Goal: Task Accomplishment & Management: Use online tool/utility

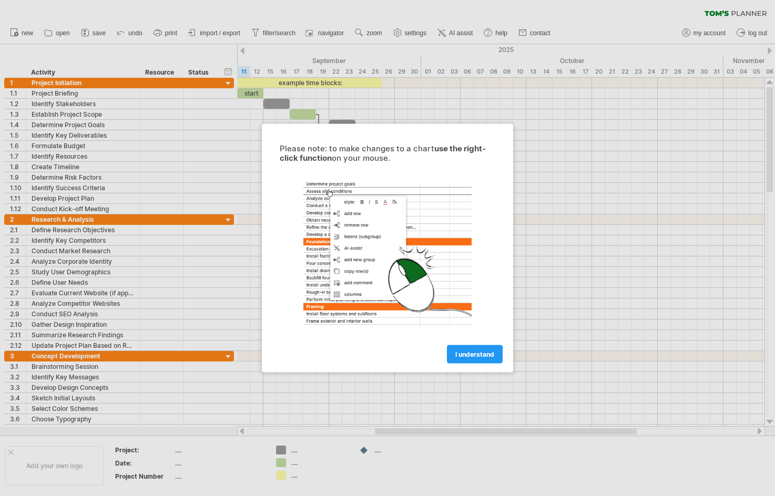
click at [52, 210] on div at bounding box center [387, 248] width 775 height 496
click at [62, 255] on div at bounding box center [387, 248] width 775 height 496
click at [464, 355] on span "I understand" at bounding box center [474, 355] width 39 height 8
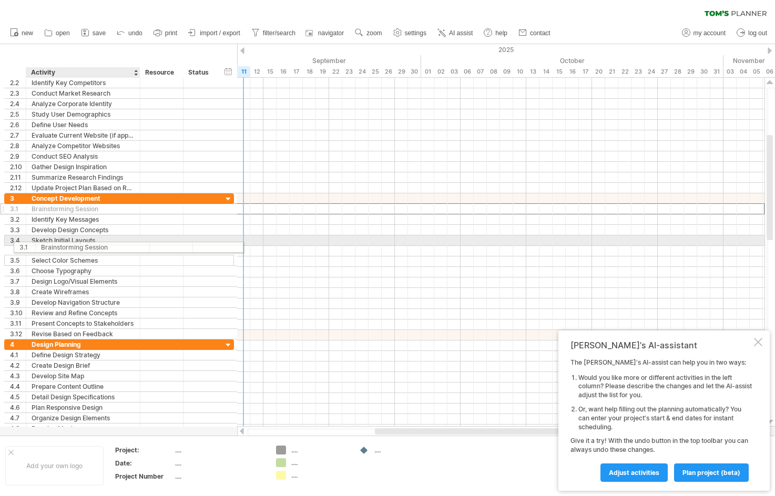
drag, startPoint x: 72, startPoint y: 210, endPoint x: 73, endPoint y: 224, distance: 13.7
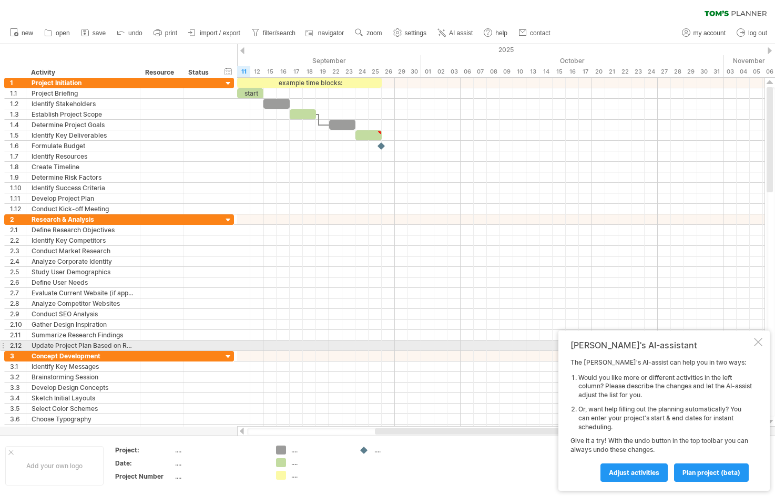
click at [756, 343] on div at bounding box center [758, 342] width 8 height 8
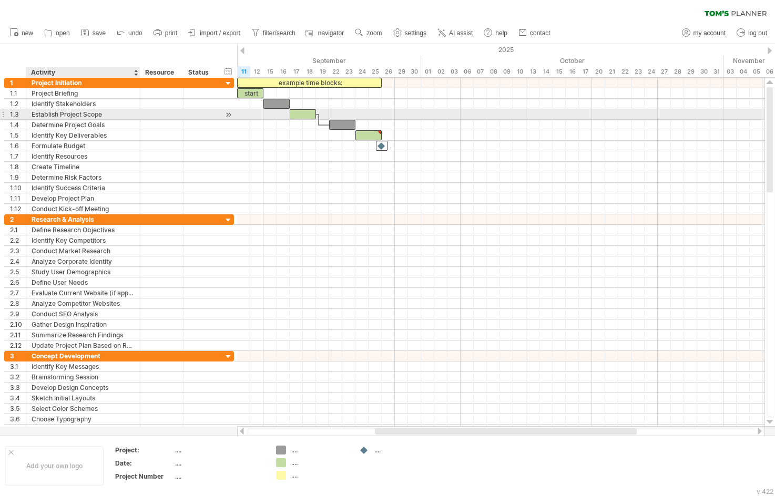
click at [83, 111] on div "Establish Project Scope" at bounding box center [83, 114] width 103 height 10
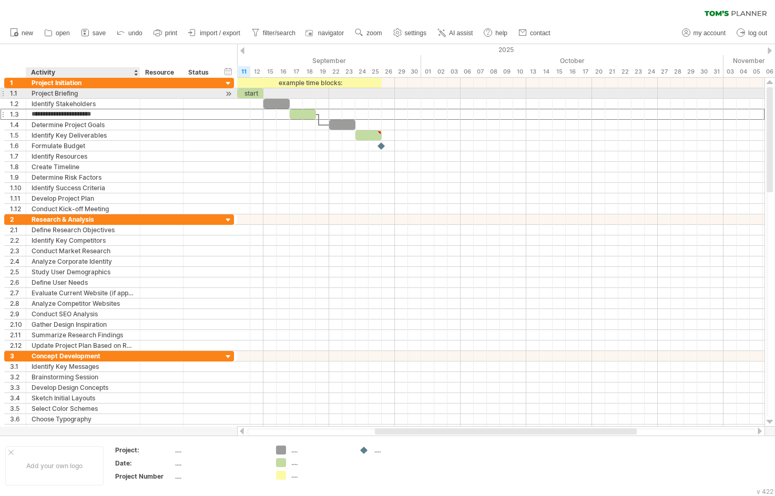
click at [85, 91] on div "Project Briefing" at bounding box center [83, 93] width 103 height 10
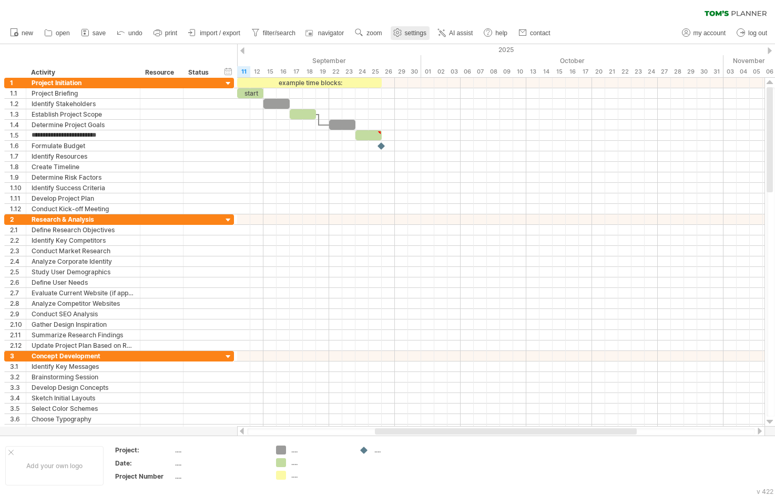
click at [423, 35] on span "settings" at bounding box center [416, 32] width 22 height 7
select select "*"
select select "**"
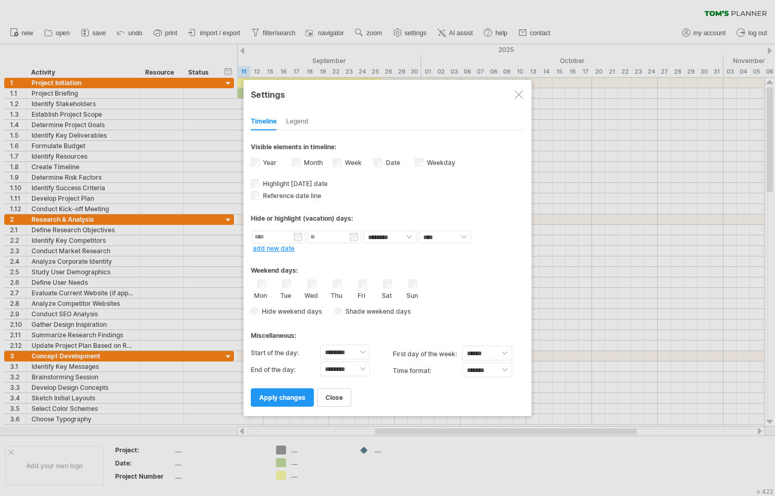
click at [405, 13] on div at bounding box center [387, 248] width 775 height 496
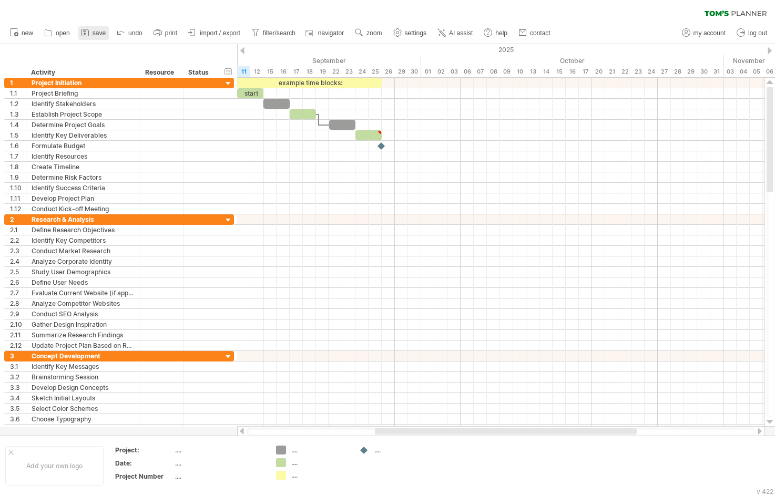
click at [93, 33] on span "save" at bounding box center [98, 32] width 13 height 7
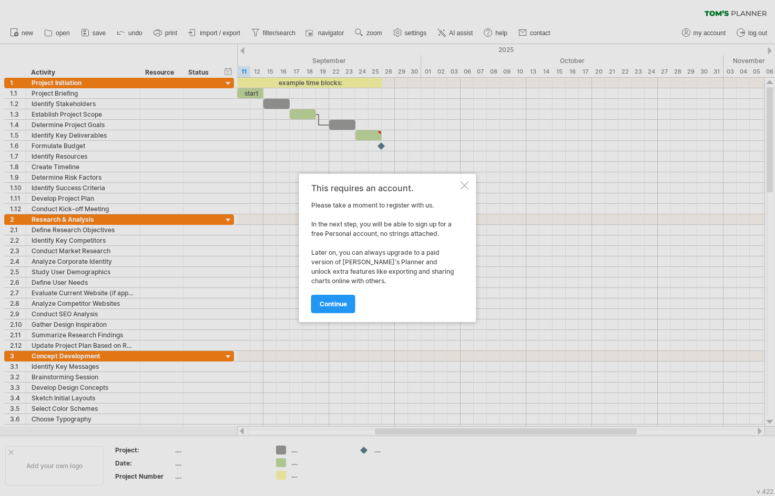
click at [96, 58] on div at bounding box center [387, 248] width 775 height 496
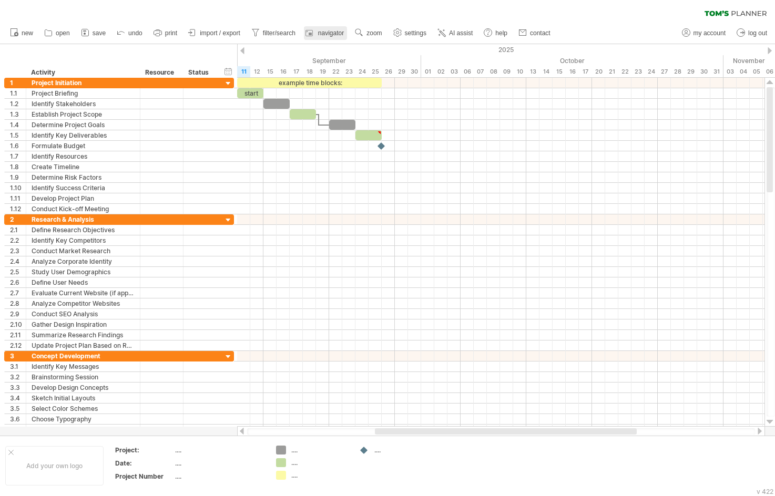
click at [338, 29] on span "navigator" at bounding box center [331, 32] width 26 height 7
click at [327, 12] on div "clear filter reapply filter" at bounding box center [387, 11] width 775 height 22
click at [271, 36] on span "filter/search" at bounding box center [279, 32] width 33 height 7
type input "**********"
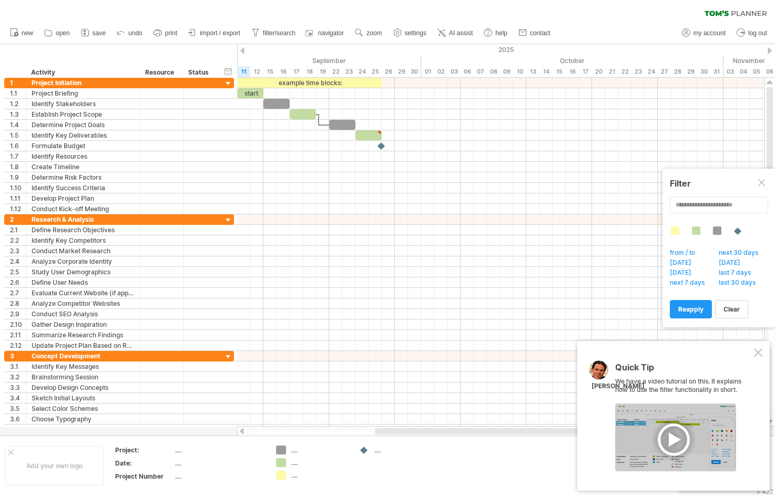
click at [277, 7] on div "clear filter reapply filter" at bounding box center [387, 11] width 775 height 22
click at [753, 346] on div "Quick Tip We have a video tutorial on this. It explains how to use the filter f…" at bounding box center [673, 416] width 192 height 150
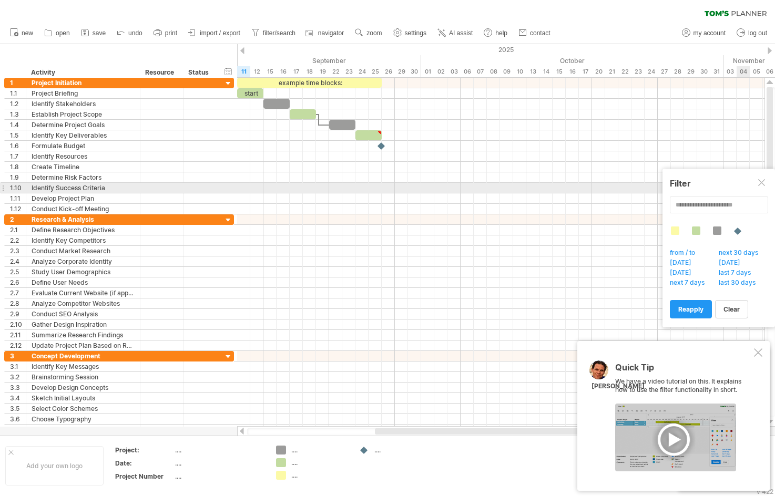
click at [758, 186] on div at bounding box center [762, 183] width 8 height 8
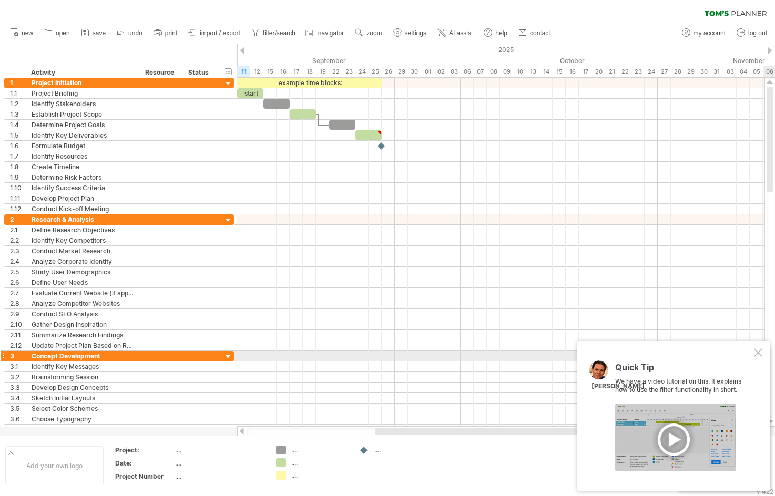
click at [758, 353] on div at bounding box center [758, 352] width 8 height 8
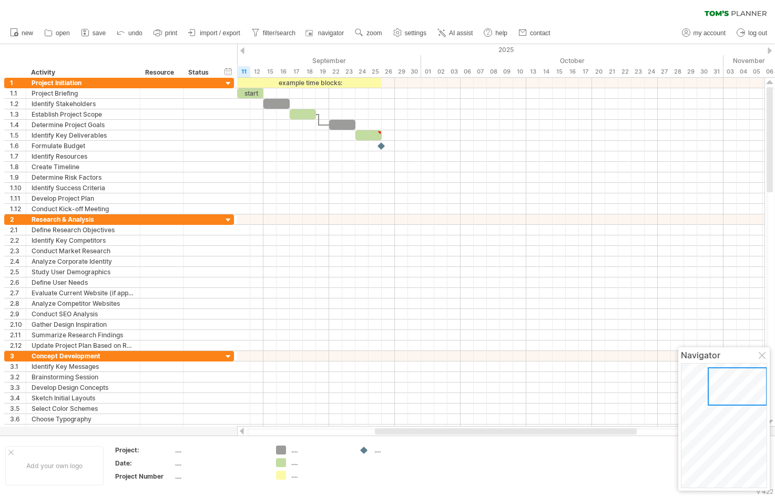
click at [244, 14] on div "clear filter reapply filter" at bounding box center [387, 11] width 775 height 22
click at [684, 33] on icon at bounding box center [686, 32] width 11 height 11
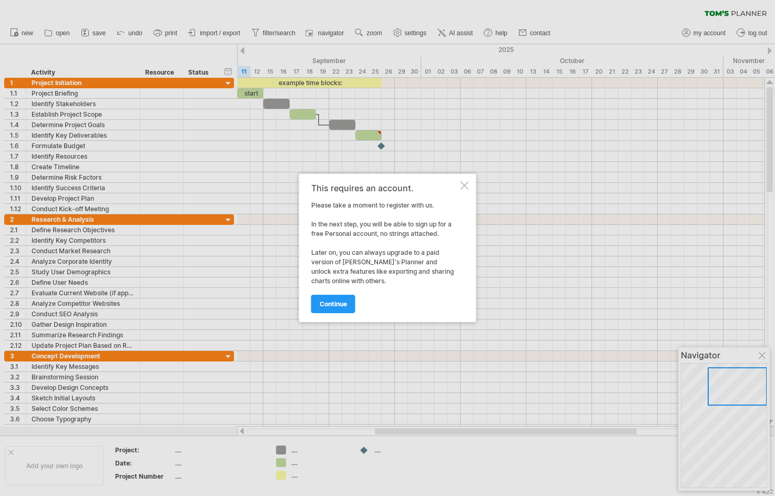
click at [639, 31] on div at bounding box center [387, 248] width 775 height 496
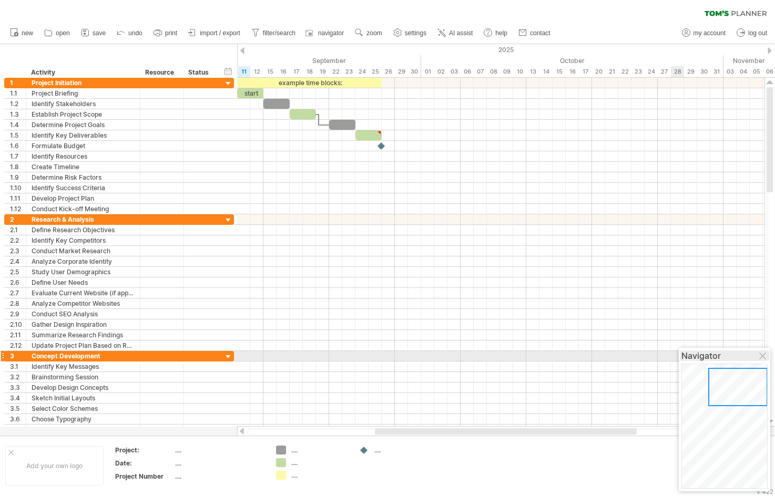
click at [759, 352] on div "Navigator" at bounding box center [724, 356] width 86 height 11
click at [763, 354] on div at bounding box center [762, 356] width 8 height 8
